Goal: Ask a question: Seek information or help from site administrators or community

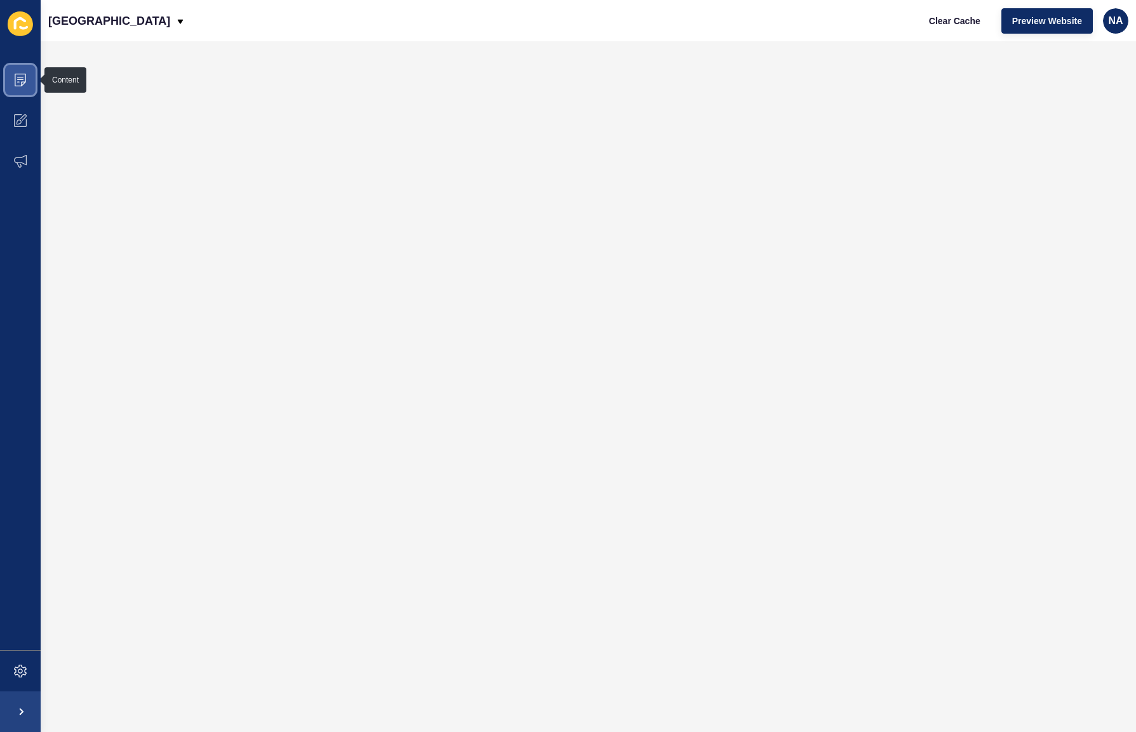
click at [17, 84] on icon at bounding box center [20, 80] width 13 height 13
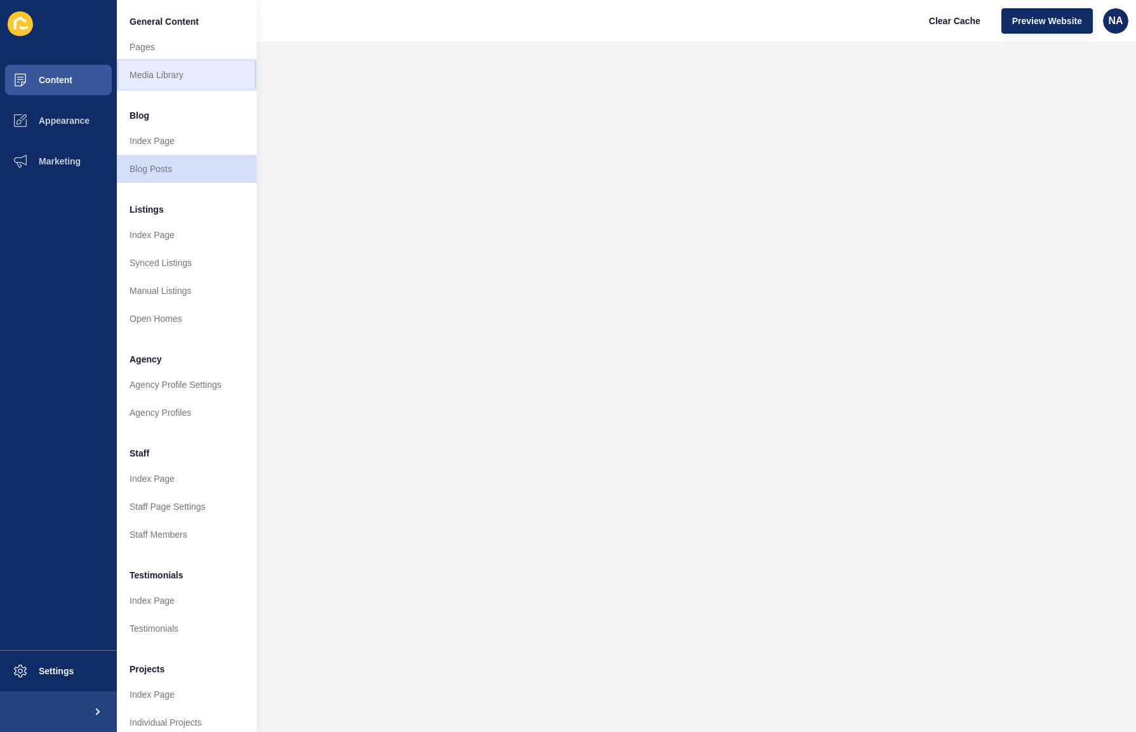
click at [172, 70] on link "Media Library" at bounding box center [187, 75] width 140 height 28
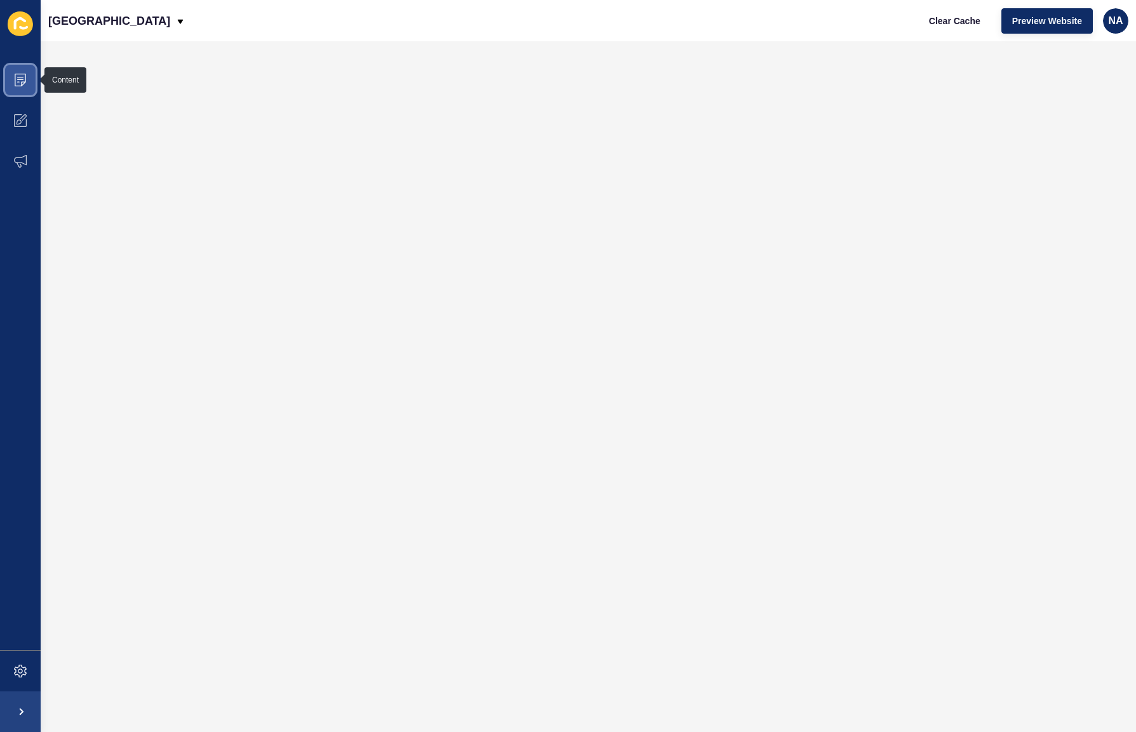
click at [23, 80] on icon at bounding box center [20, 80] width 13 height 13
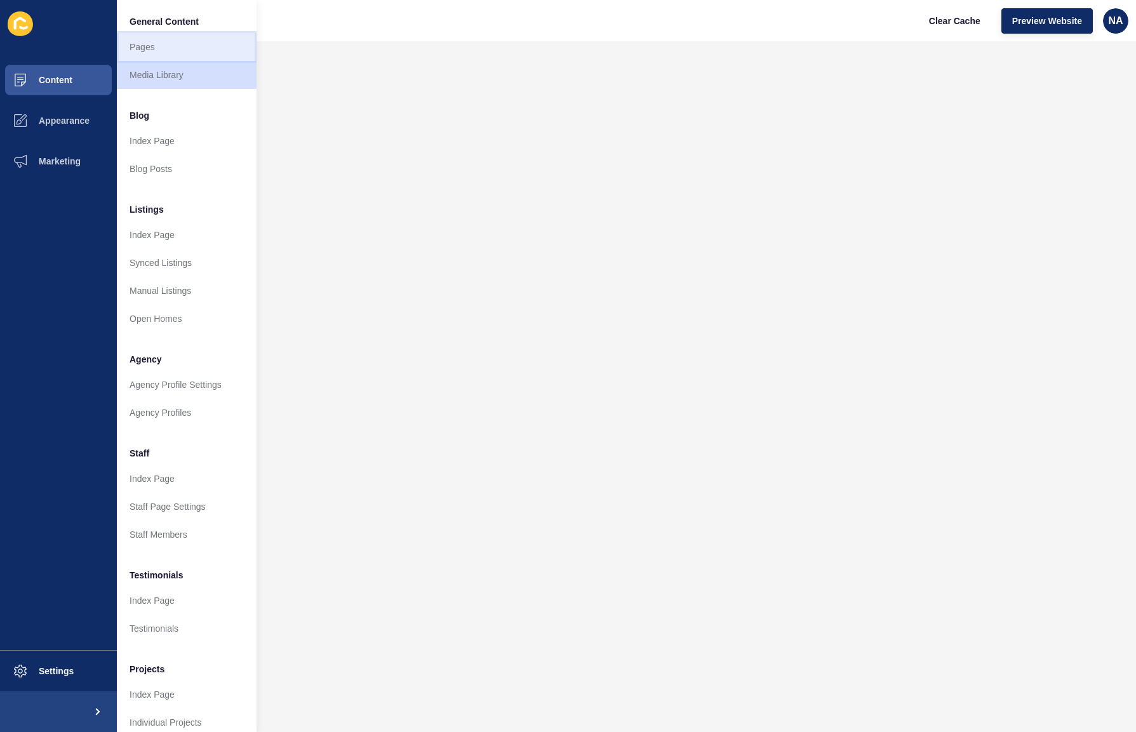
click at [184, 49] on link "Pages" at bounding box center [187, 47] width 140 height 28
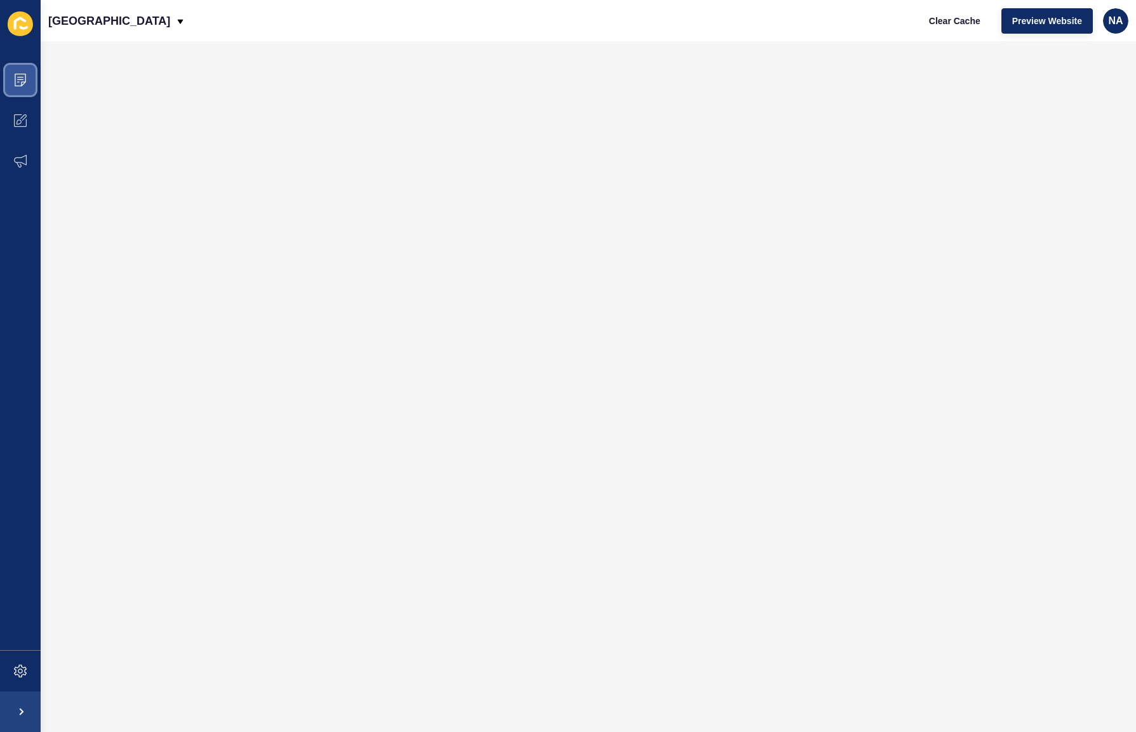
click at [17, 83] on icon at bounding box center [20, 80] width 13 height 13
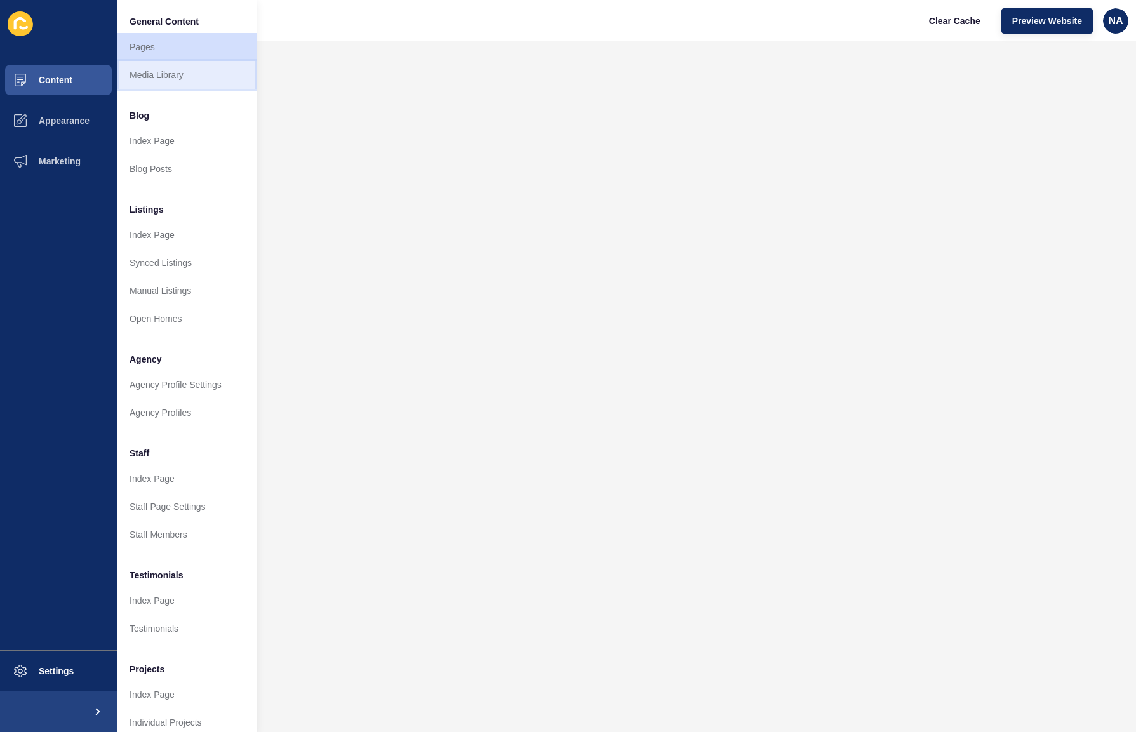
click at [197, 72] on link "Media Library" at bounding box center [187, 75] width 140 height 28
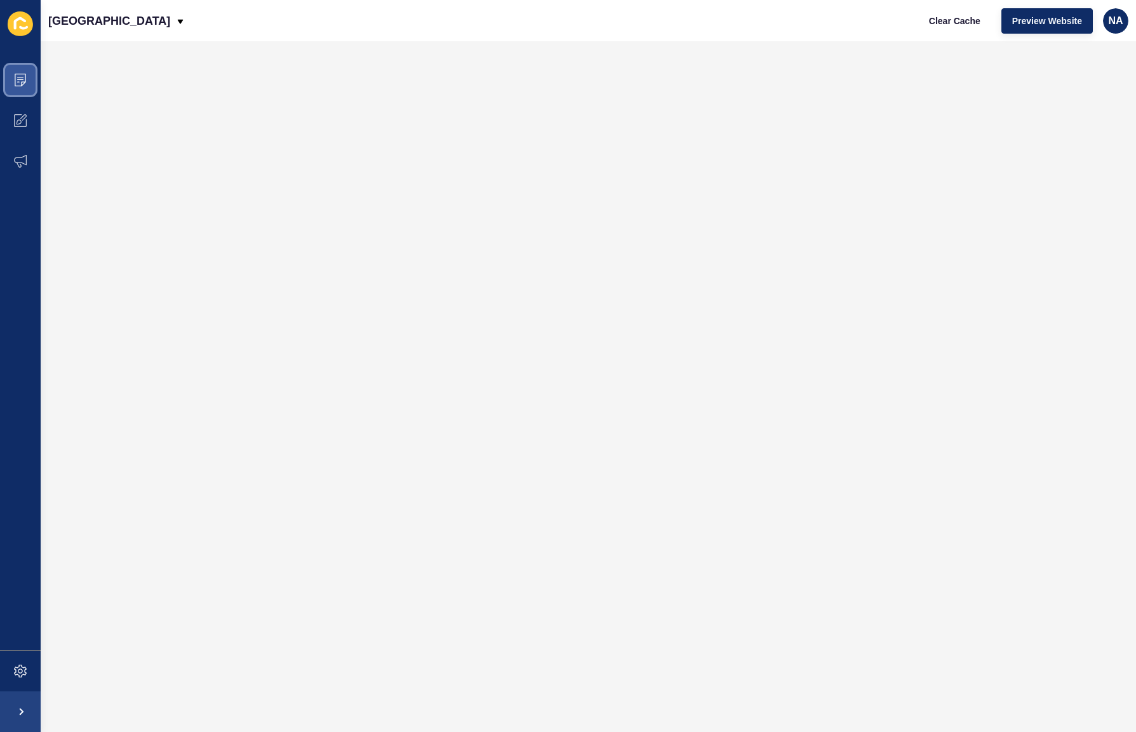
click at [25, 77] on icon at bounding box center [20, 80] width 11 height 13
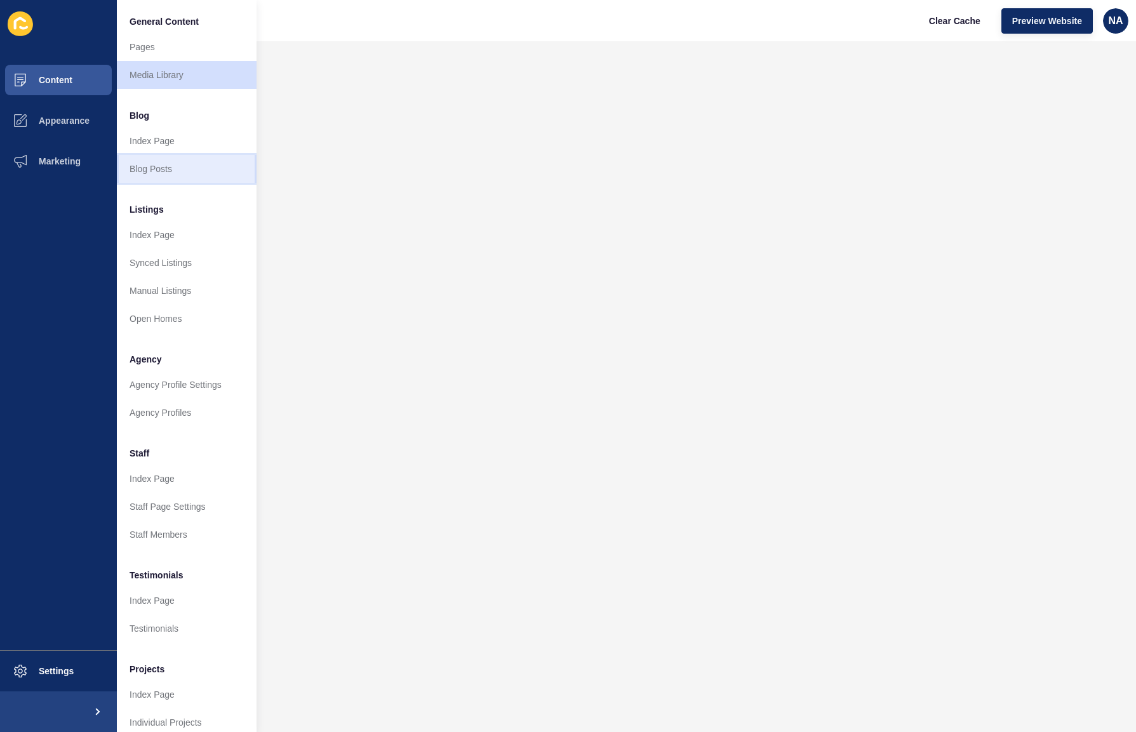
click at [175, 174] on link "Blog Posts" at bounding box center [187, 169] width 140 height 28
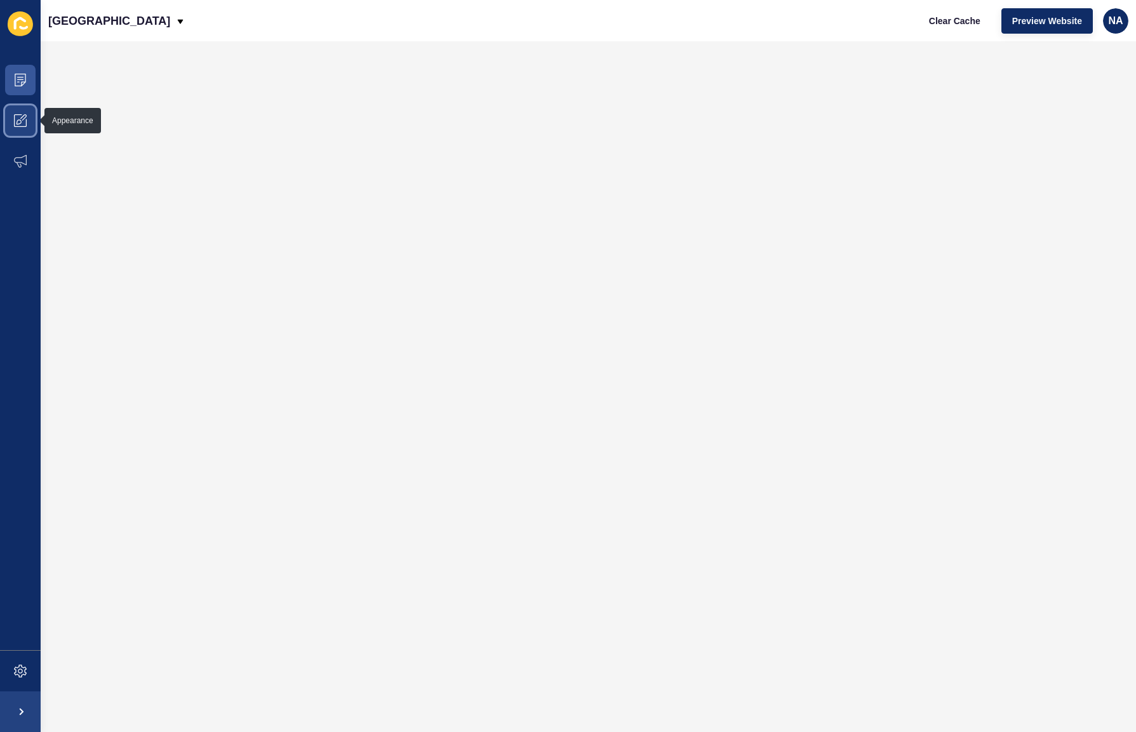
click at [22, 122] on icon at bounding box center [20, 120] width 13 height 13
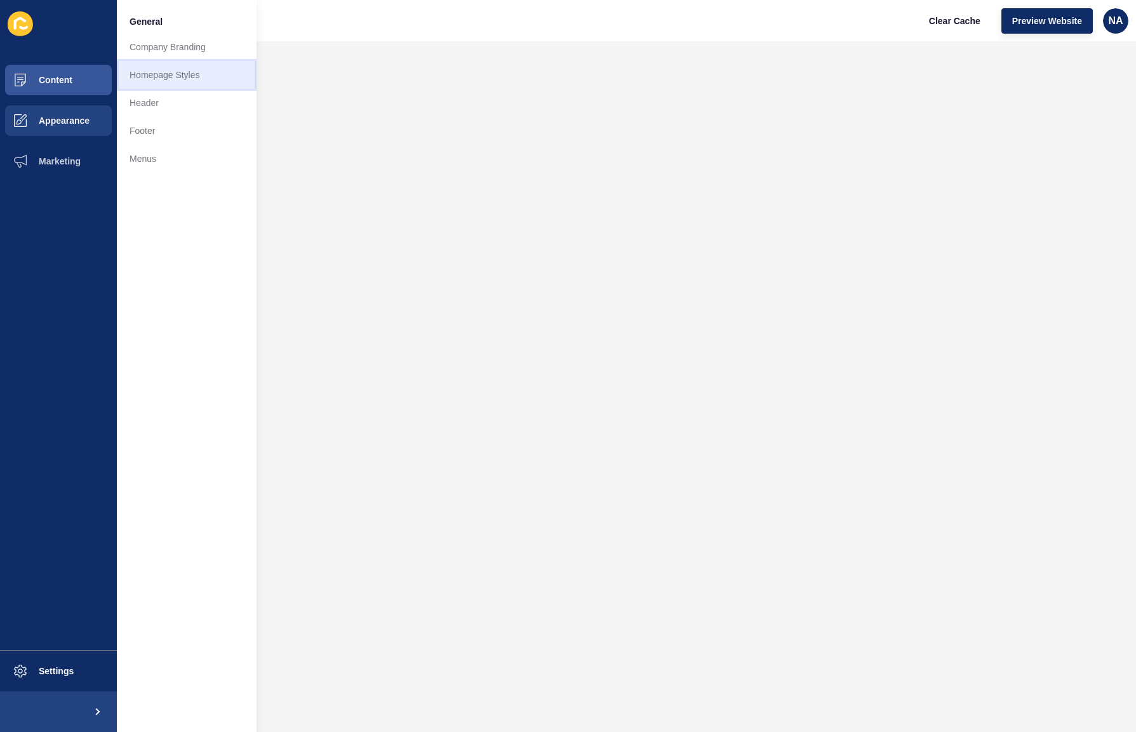
click at [187, 72] on link "Homepage Styles" at bounding box center [187, 75] width 140 height 28
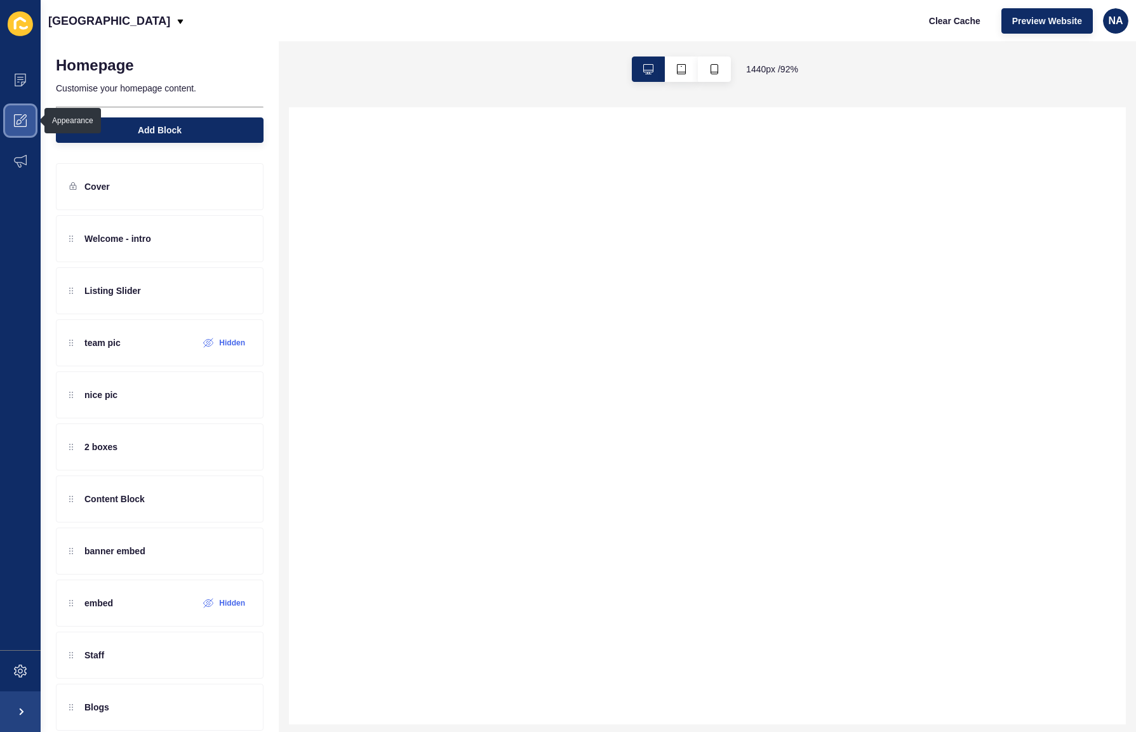
click at [17, 121] on icon at bounding box center [19, 121] width 5 height 5
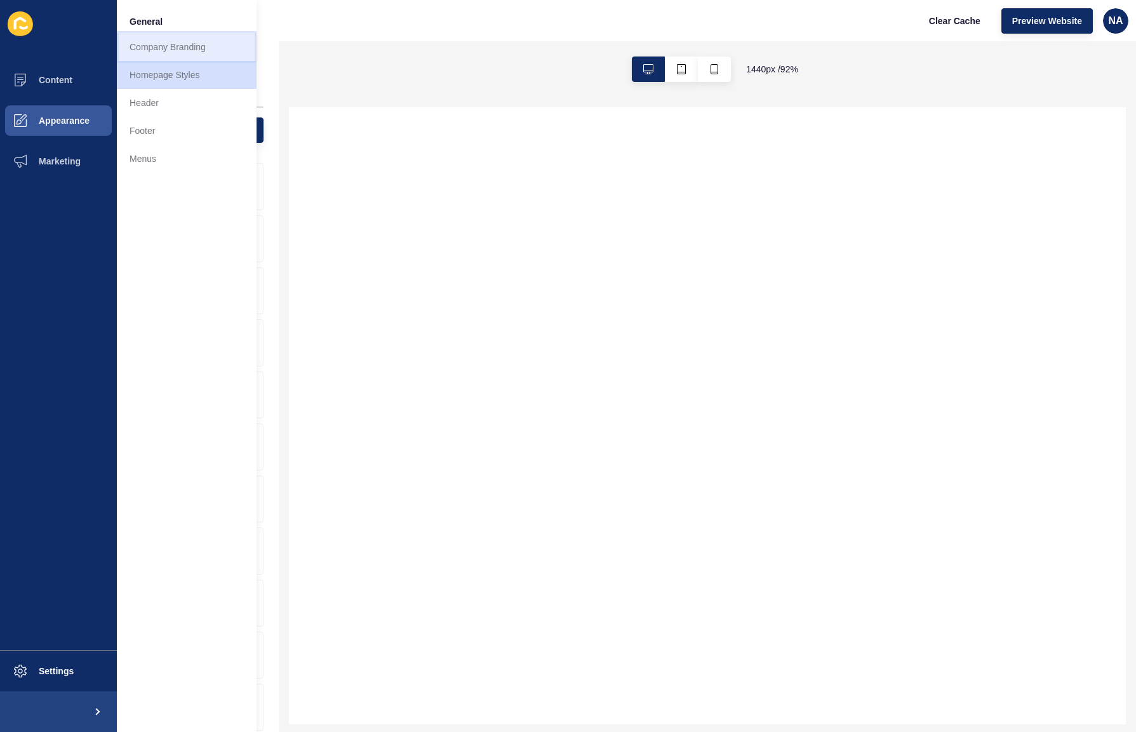
click at [199, 48] on link "Company Branding" at bounding box center [187, 47] width 140 height 28
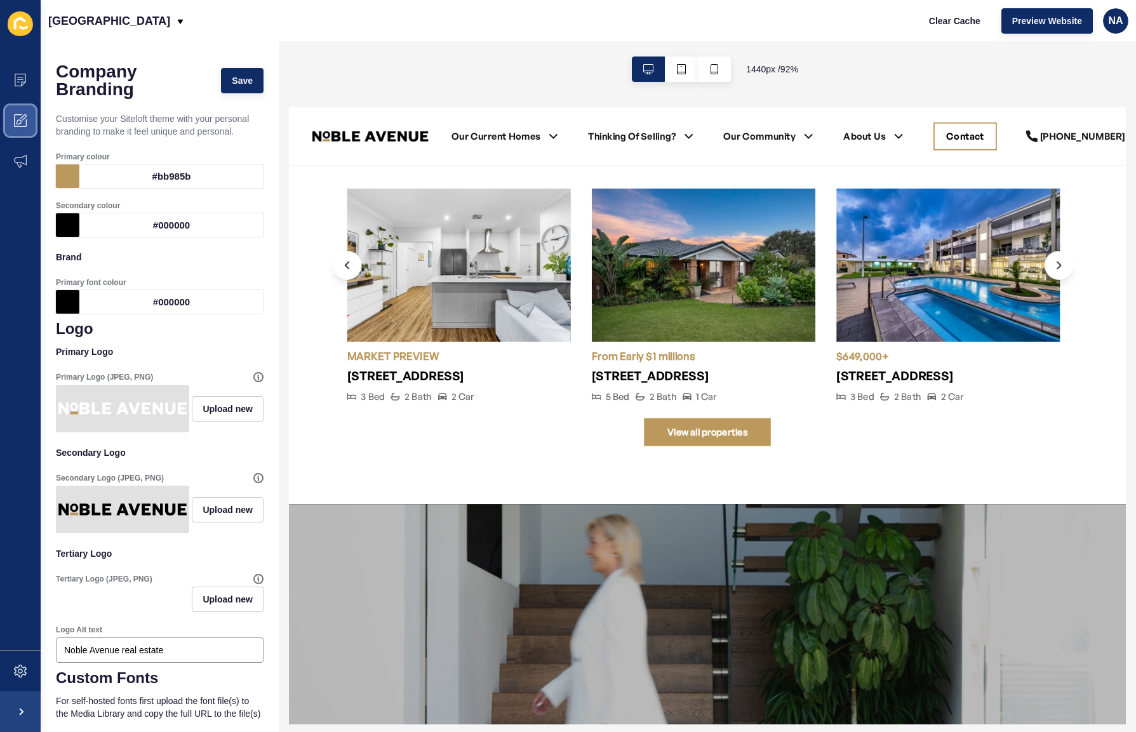
click at [25, 119] on icon at bounding box center [20, 120] width 13 height 13
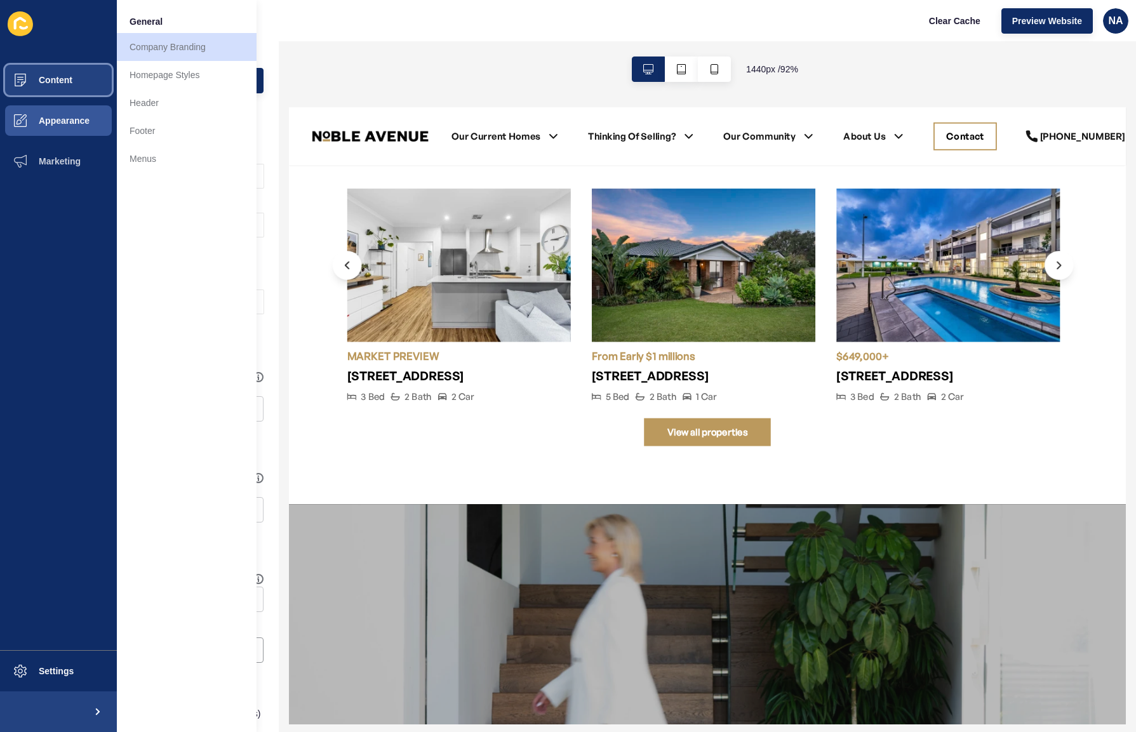
click at [32, 88] on span at bounding box center [20, 80] width 41 height 41
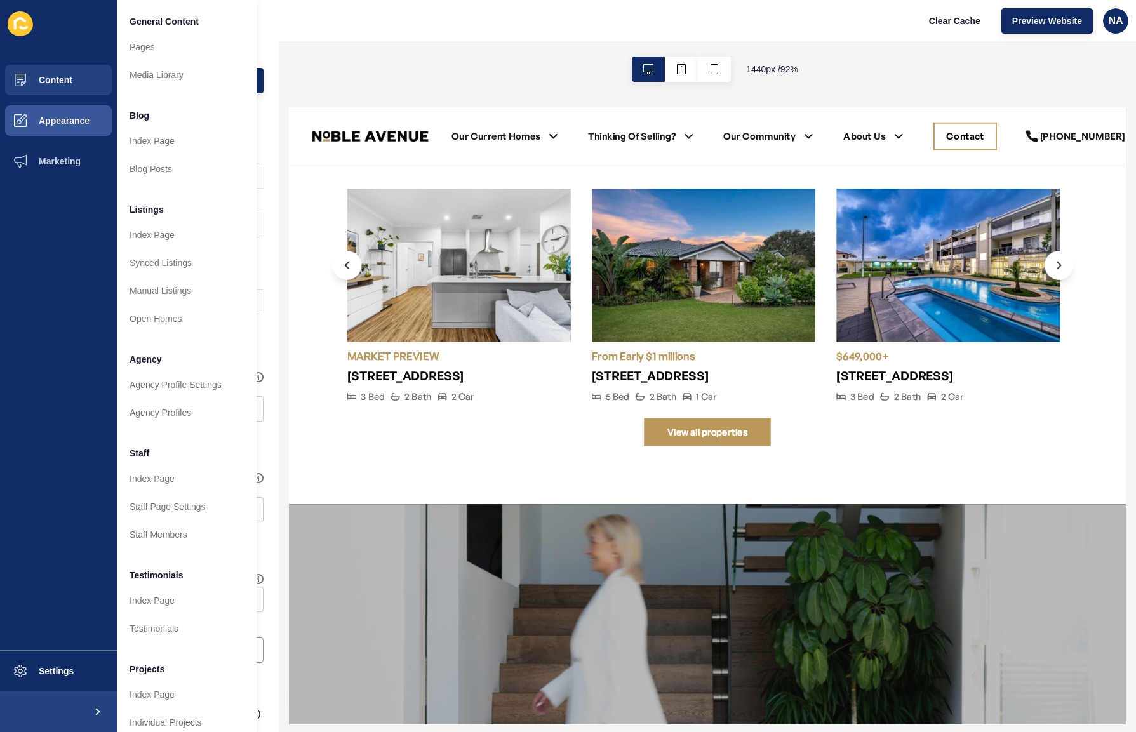
click at [333, 20] on div "[GEOGRAPHIC_DATA] Clear Cache Preview Website NA" at bounding box center [589, 20] width 1096 height 41
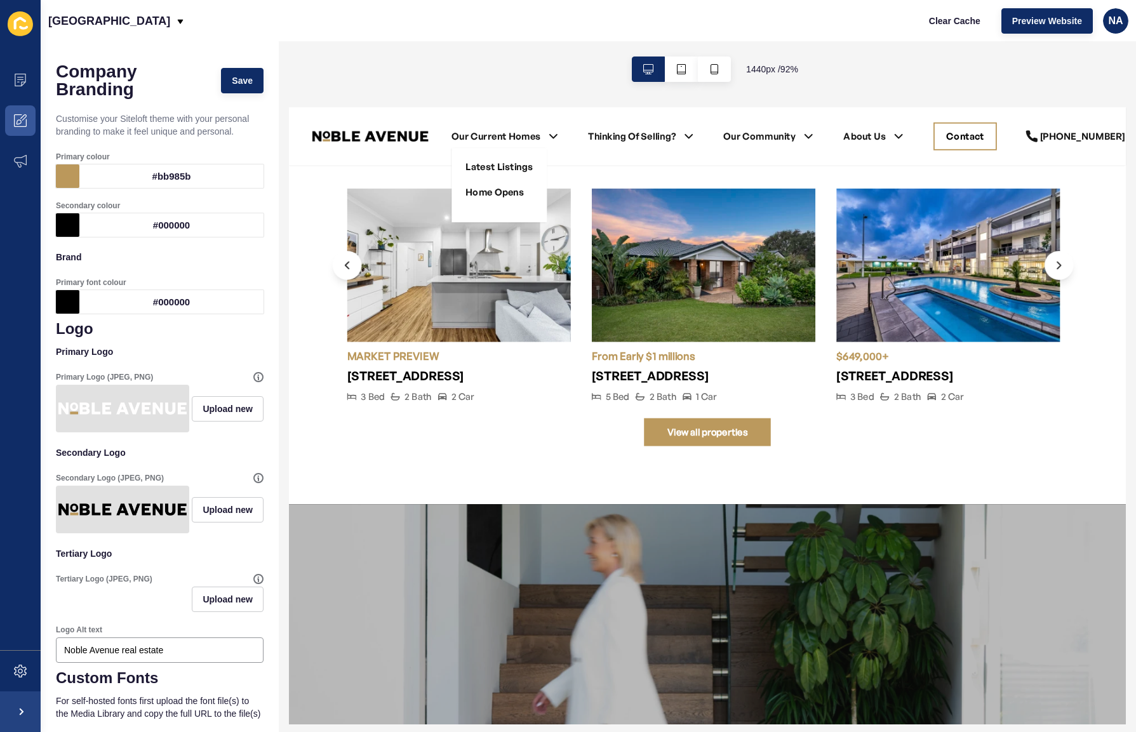
click at [502, 134] on link "Our Current Homes" at bounding box center [515, 138] width 97 height 15
click at [514, 166] on link "Latest Listings" at bounding box center [519, 172] width 74 height 15
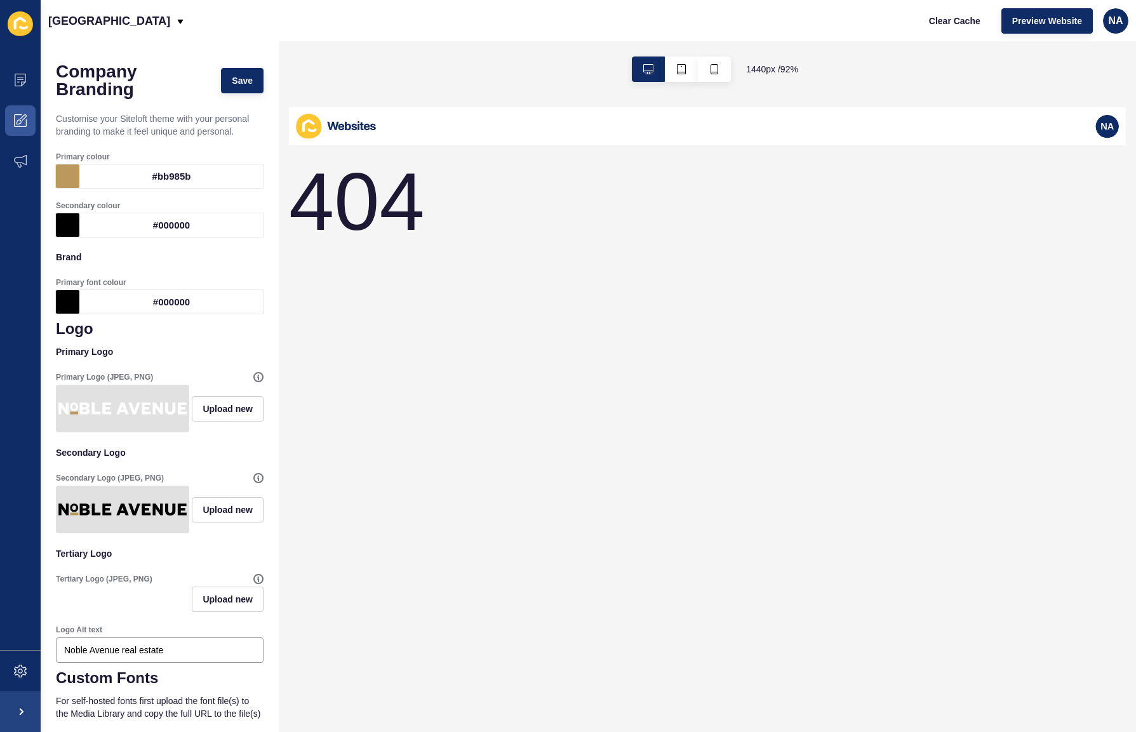
click at [1059, 91] on div "1440 px / 92 %" at bounding box center [708, 69] width 858 height 56
click at [27, 22] on icon at bounding box center [20, 23] width 25 height 25
click at [21, 24] on icon at bounding box center [20, 23] width 25 height 25
click at [14, 75] on icon at bounding box center [20, 80] width 13 height 13
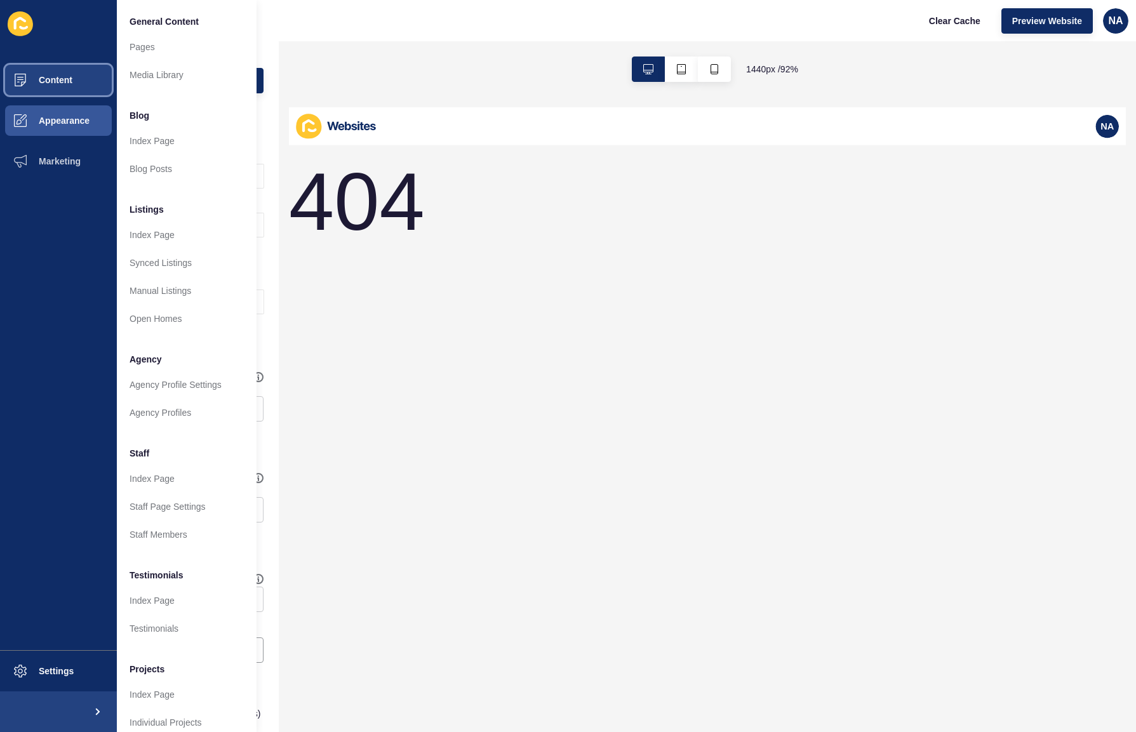
click at [59, 80] on span "Content" at bounding box center [35, 80] width 74 height 10
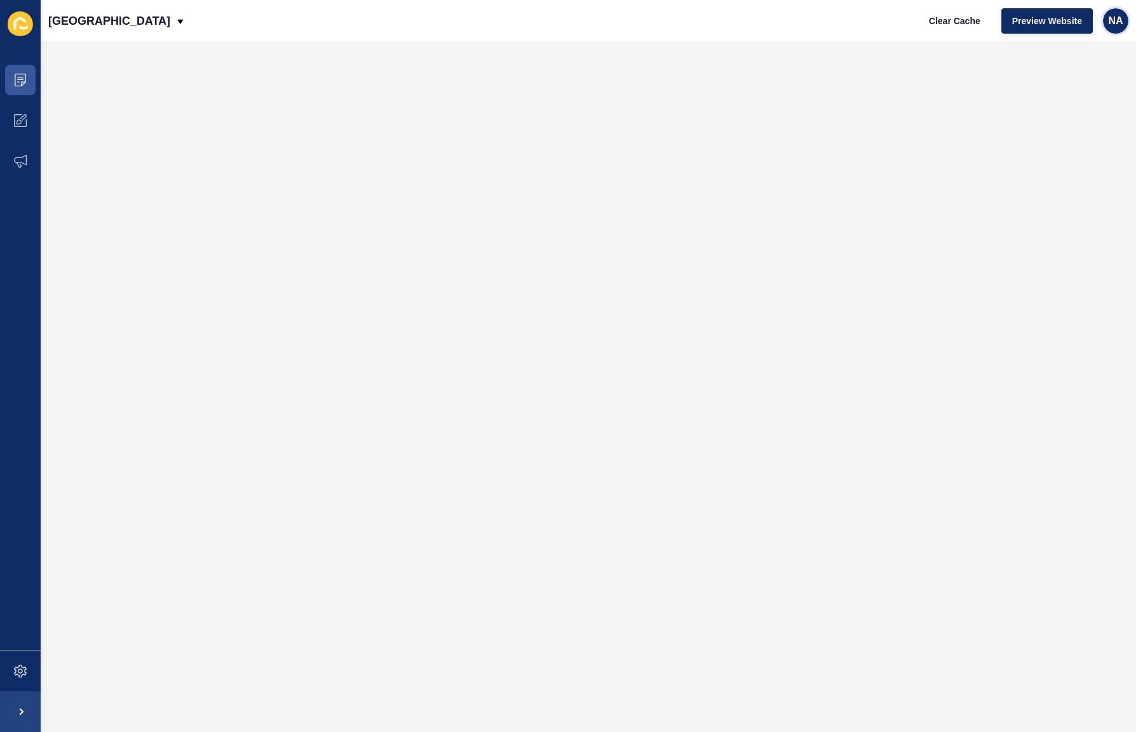
click at [1117, 20] on span "NA" at bounding box center [1115, 21] width 15 height 13
click at [1084, 74] on link "Contact Support" at bounding box center [1082, 78] width 89 height 28
